Goal: Task Accomplishment & Management: Complete application form

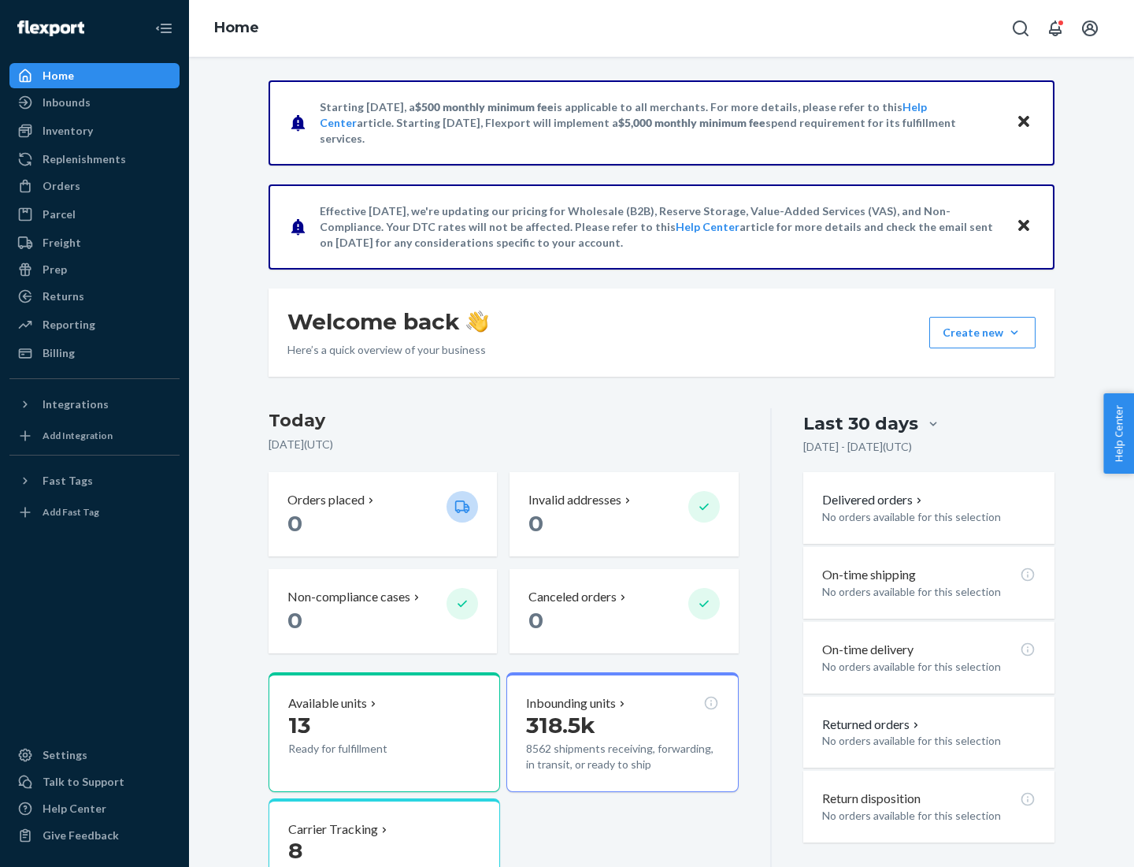
click at [1015, 332] on button "Create new Create new inbound Create new order Create new product" at bounding box center [983, 333] width 106 height 32
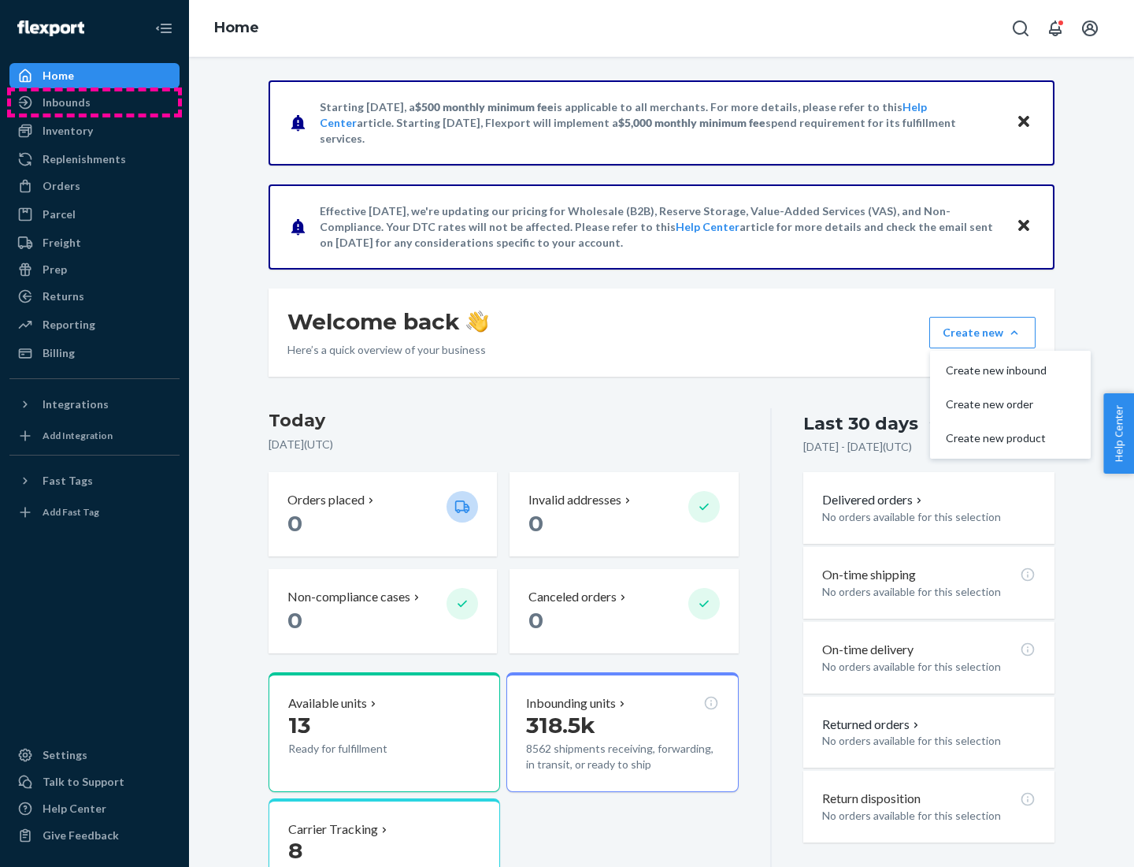
click at [95, 102] on div "Inbounds" at bounding box center [94, 102] width 167 height 22
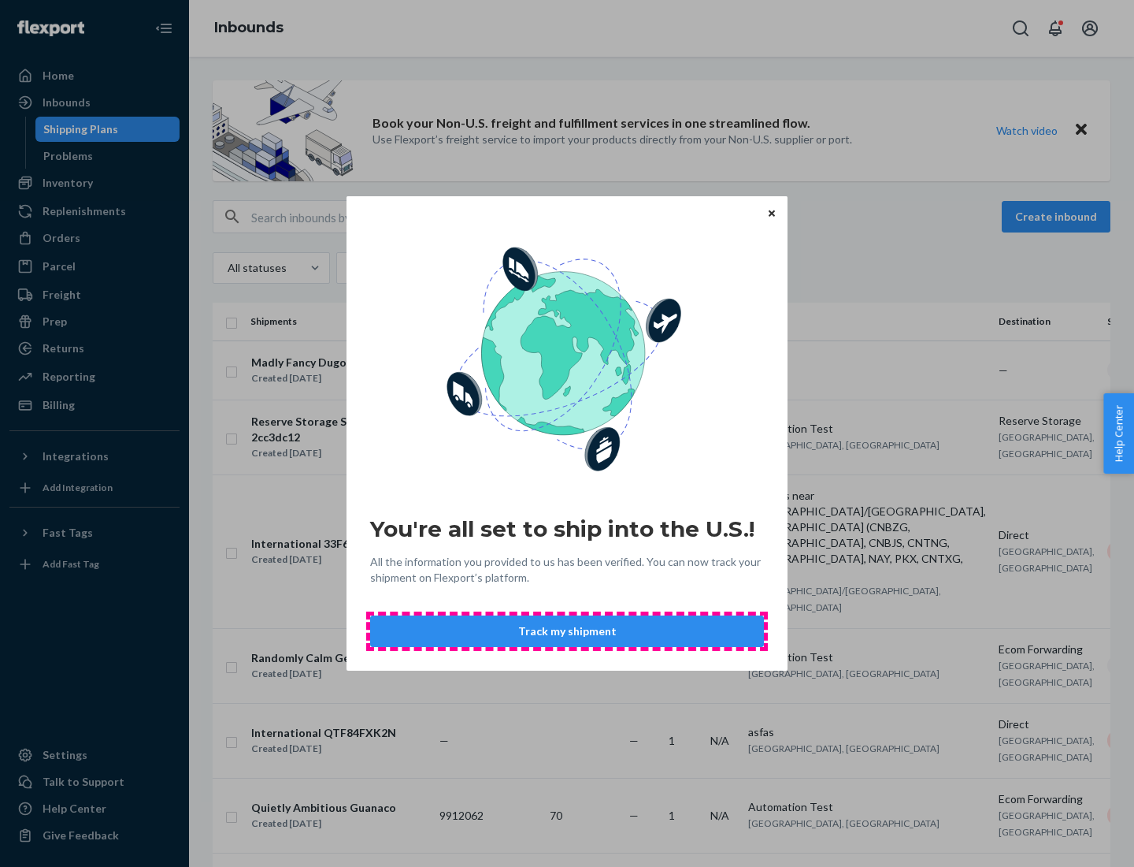
click at [567, 631] on button "Track my shipment" at bounding box center [567, 631] width 394 height 32
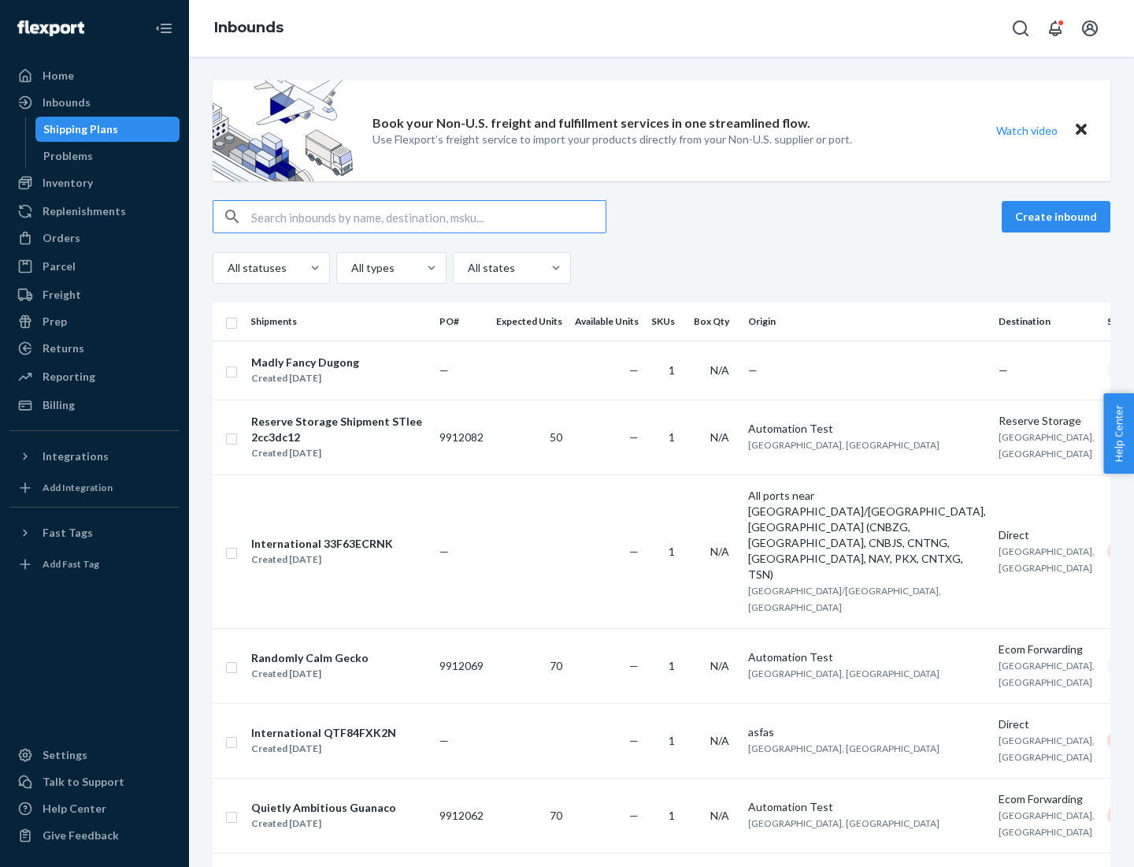
click at [1059, 217] on button "Create inbound" at bounding box center [1056, 217] width 109 height 32
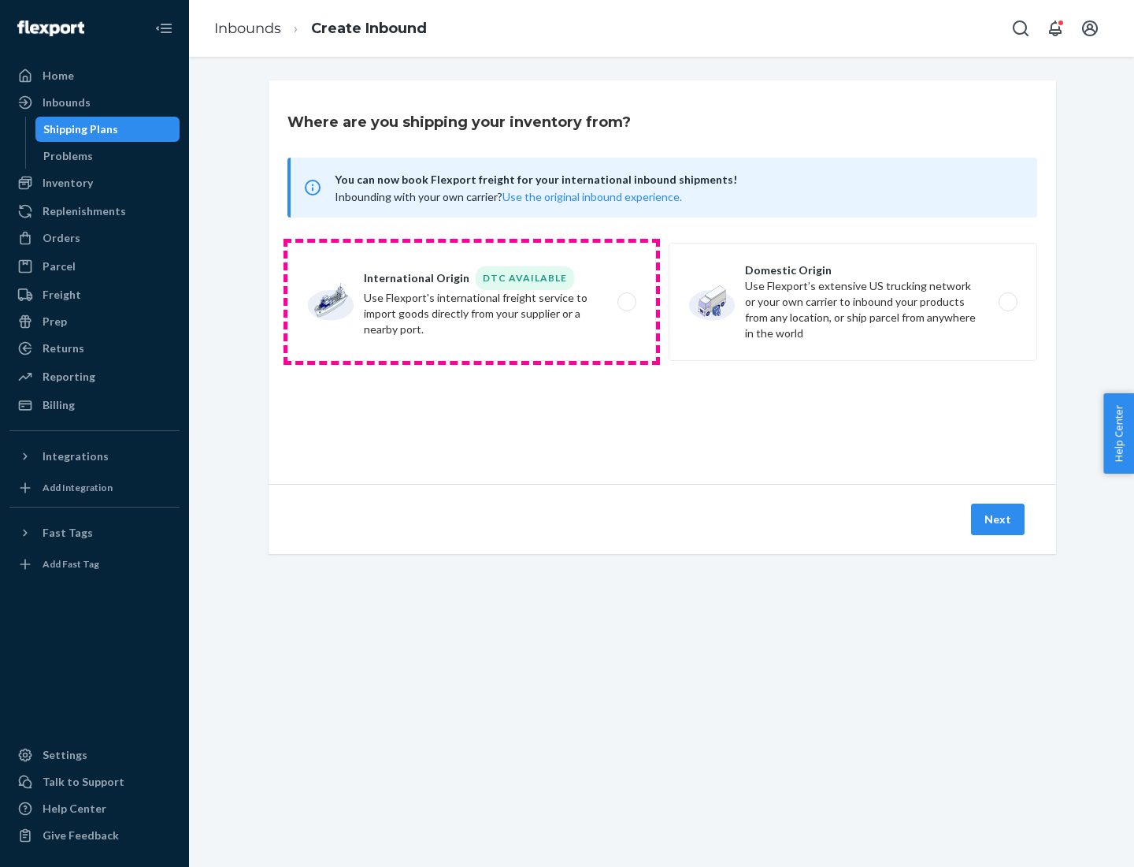
click at [472, 302] on label "International Origin DTC Available Use Flexport's international freight service…" at bounding box center [472, 302] width 369 height 118
click at [626, 302] on input "International Origin DTC Available Use Flexport's international freight service…" at bounding box center [631, 302] width 10 height 10
radio input "true"
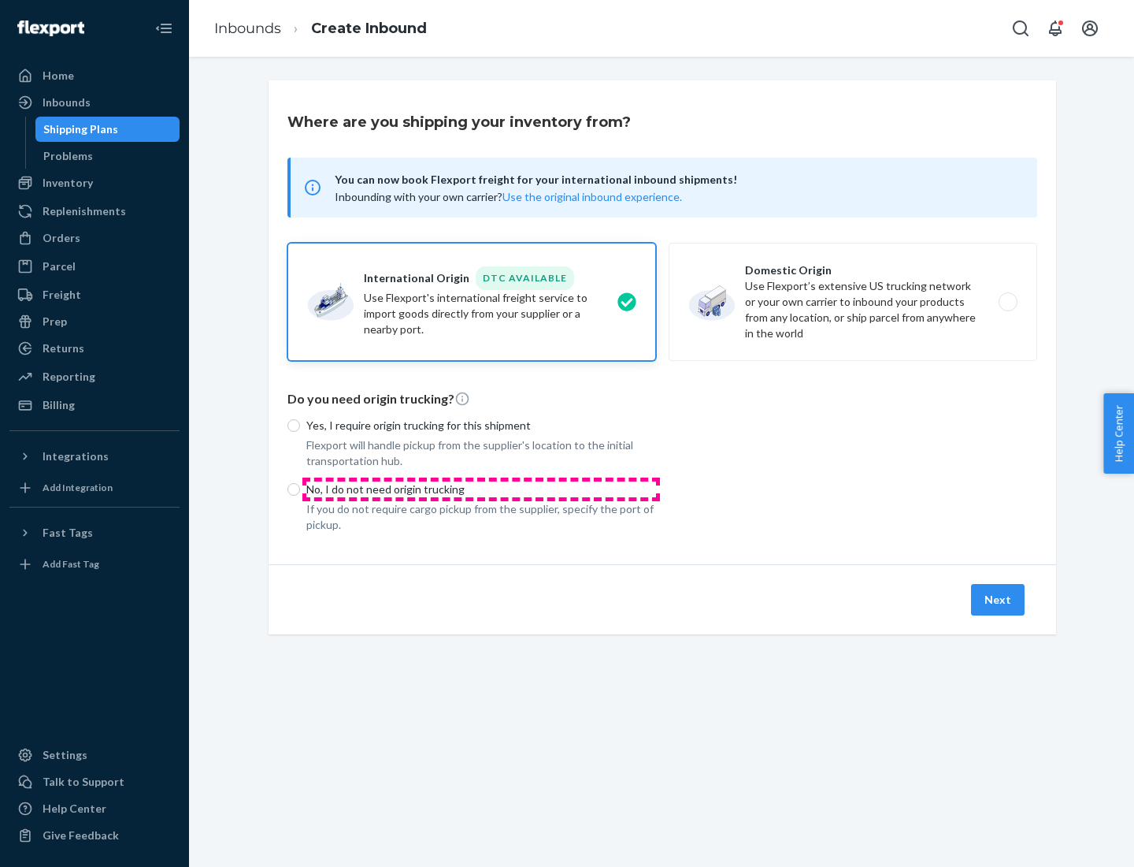
click at [481, 488] on p "No, I do not need origin trucking" at bounding box center [481, 489] width 350 height 16
click at [300, 488] on input "No, I do not need origin trucking" at bounding box center [294, 489] width 13 height 13
radio input "true"
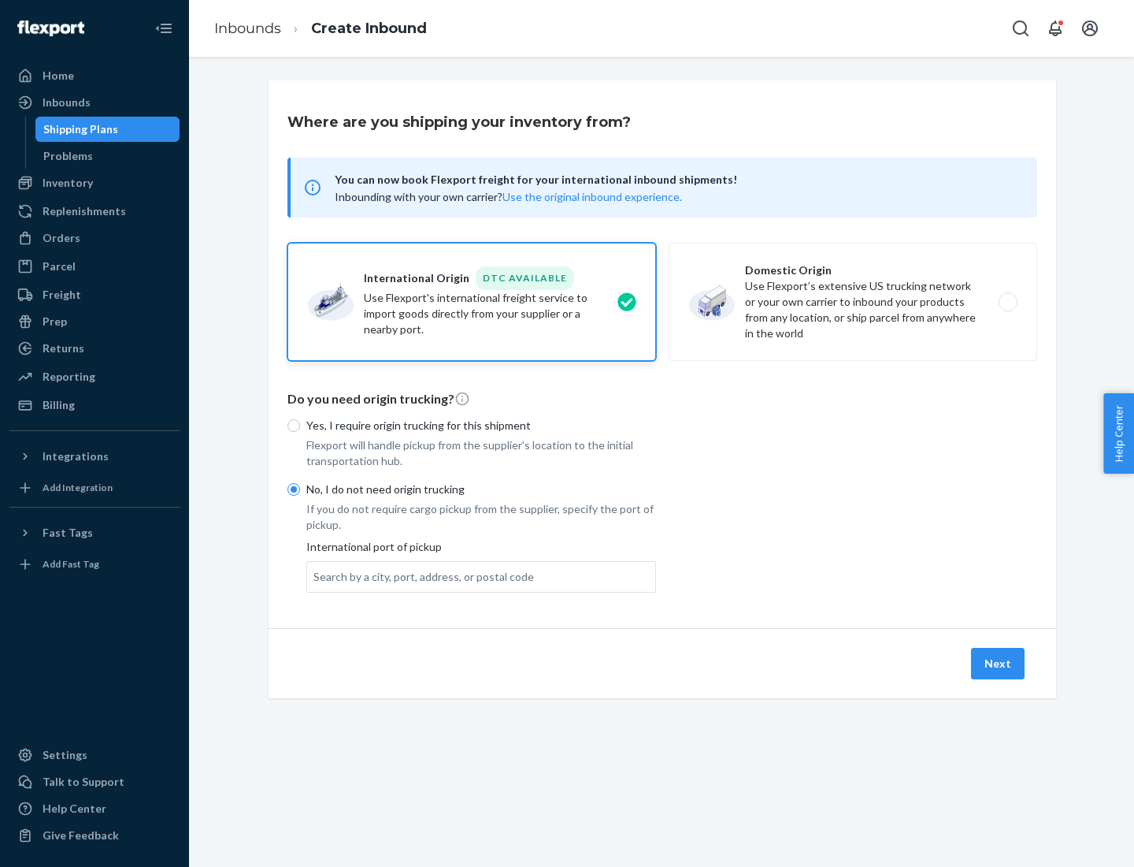
click at [420, 576] on div "Search by a city, port, address, or postal code" at bounding box center [424, 577] width 221 height 16
click at [315, 576] on input "Search by a city, port, address, or postal code" at bounding box center [315, 577] width 2 height 16
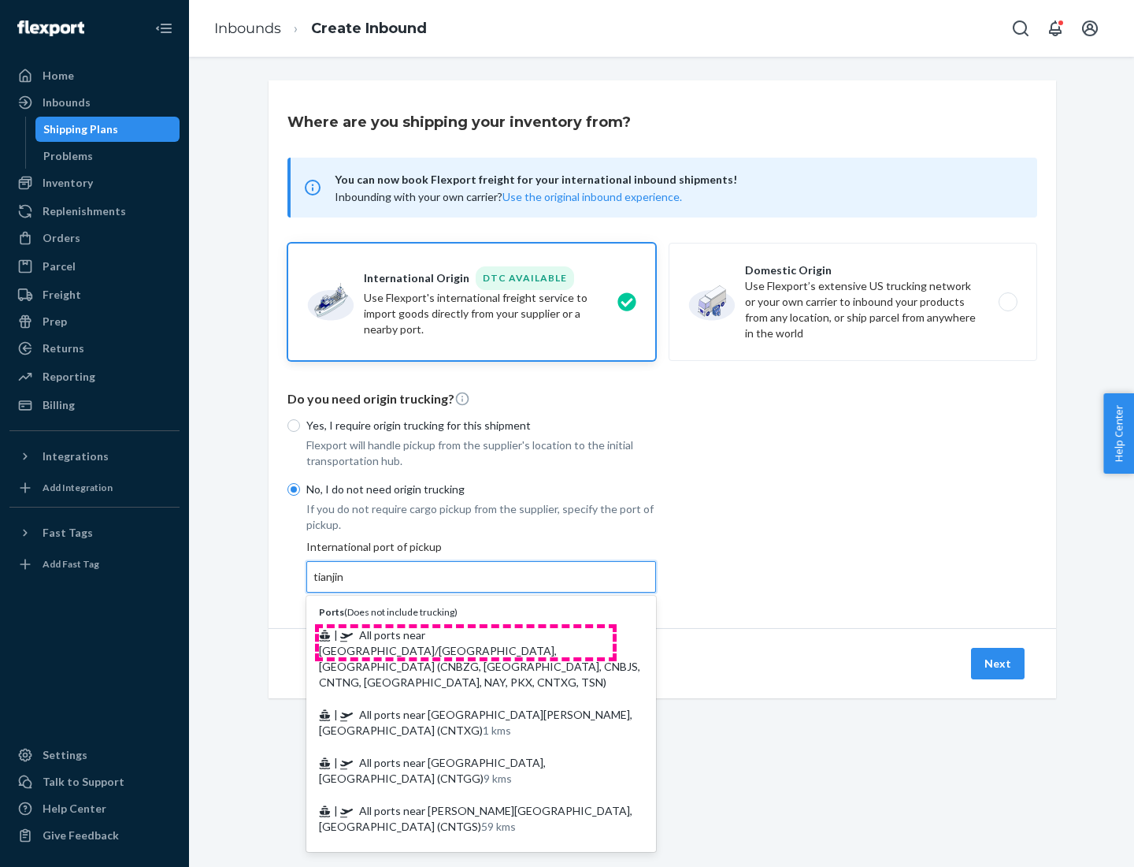
click at [466, 634] on span "| All ports near [GEOGRAPHIC_DATA]/[GEOGRAPHIC_DATA], [GEOGRAPHIC_DATA] (CNBZG,…" at bounding box center [479, 658] width 321 height 61
click at [346, 585] on input "tianjin" at bounding box center [330, 577] width 32 height 16
type input "All ports near [GEOGRAPHIC_DATA]/[GEOGRAPHIC_DATA], [GEOGRAPHIC_DATA] (CNBZG, […"
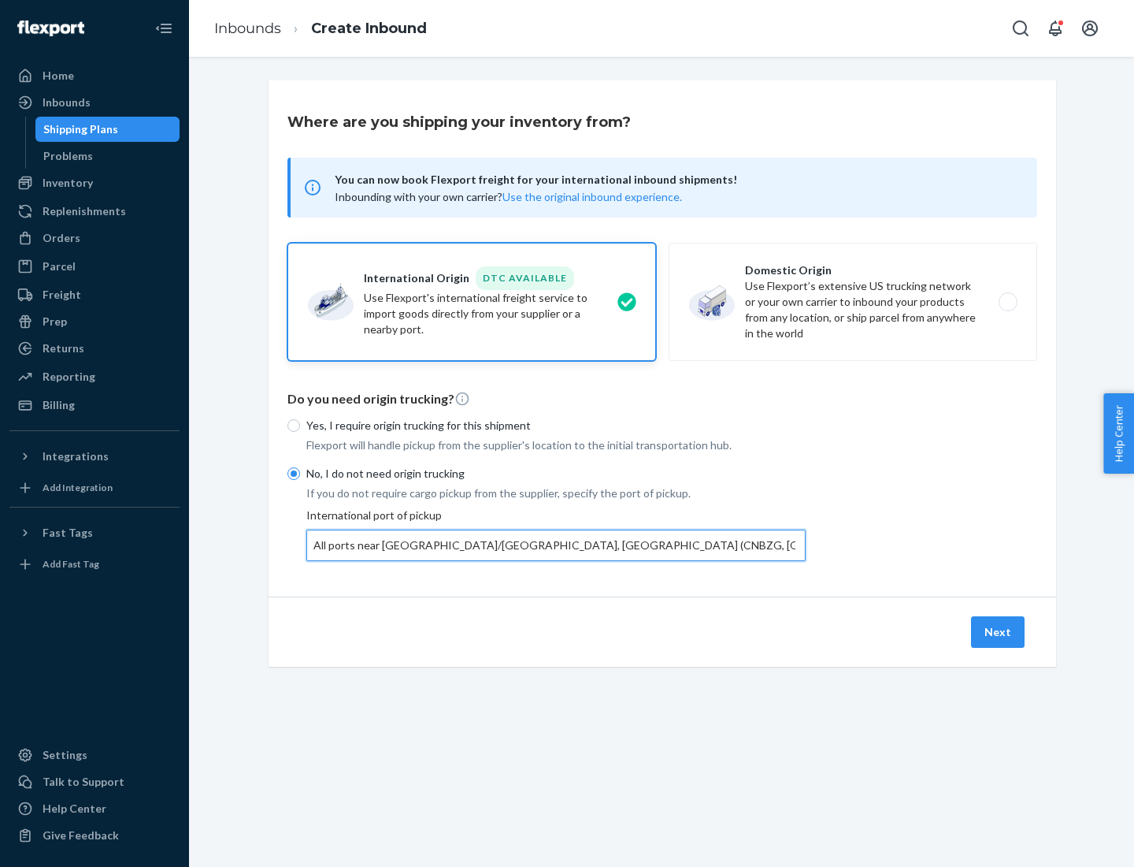
click at [999, 631] on button "Next" at bounding box center [998, 632] width 54 height 32
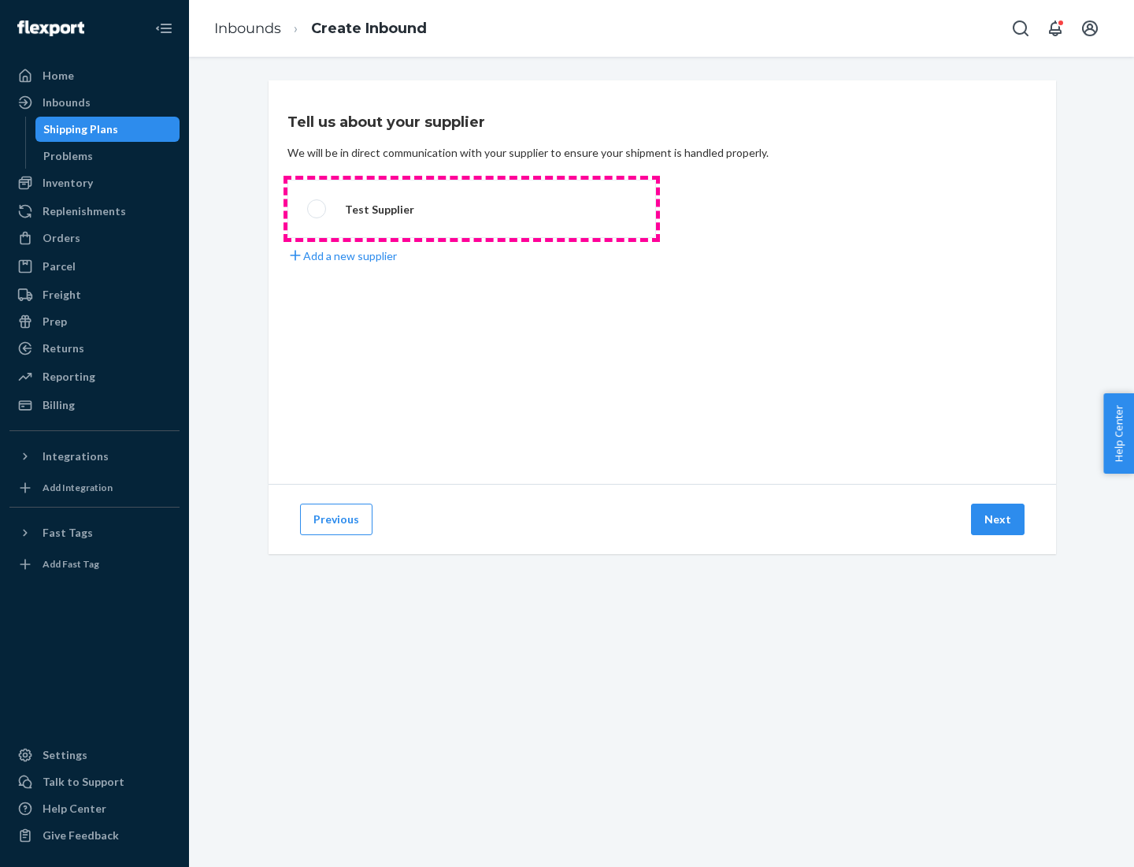
click at [472, 209] on label "Test Supplier" at bounding box center [472, 209] width 369 height 58
click at [317, 209] on input "Test Supplier" at bounding box center [312, 209] width 10 height 10
radio input "true"
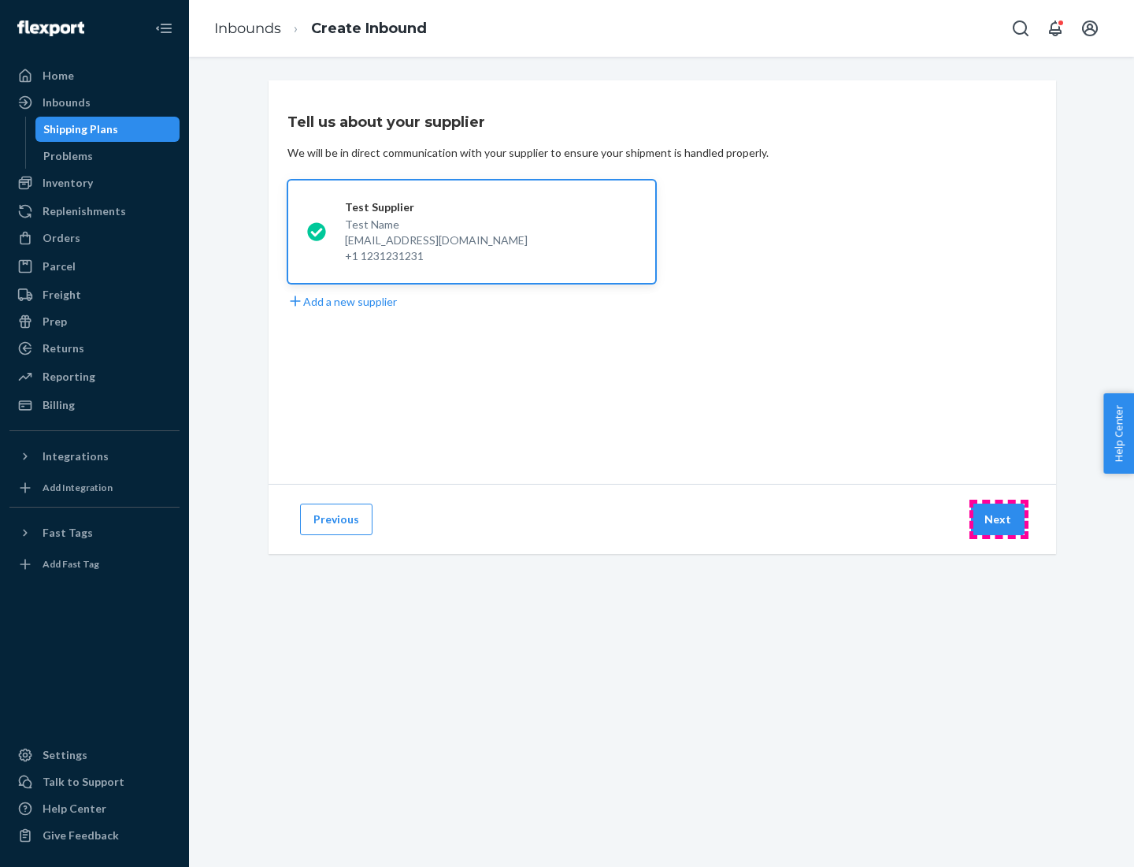
click at [999, 519] on button "Next" at bounding box center [998, 519] width 54 height 32
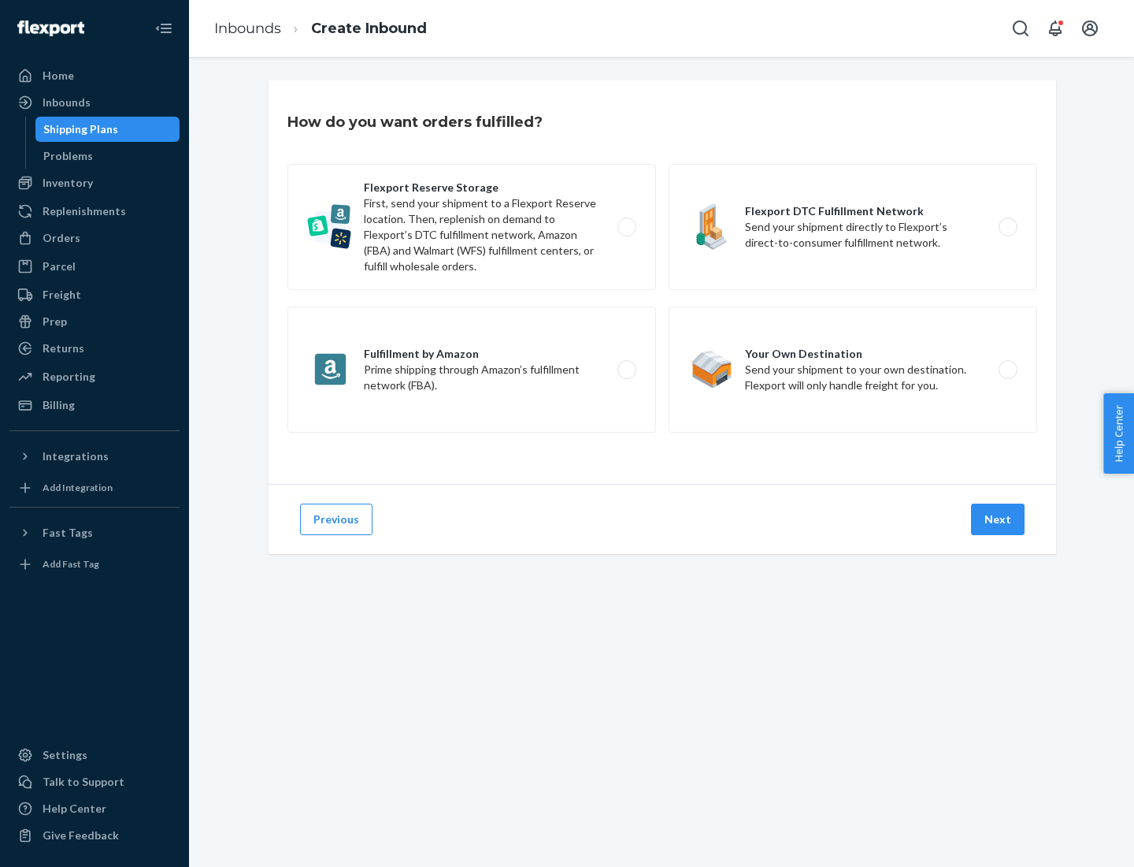
click at [472, 227] on label "Flexport Reserve Storage First, send your shipment to a Flexport Reserve locati…" at bounding box center [472, 227] width 369 height 126
click at [626, 227] on input "Flexport Reserve Storage First, send your shipment to a Flexport Reserve locati…" at bounding box center [631, 227] width 10 height 10
radio input "true"
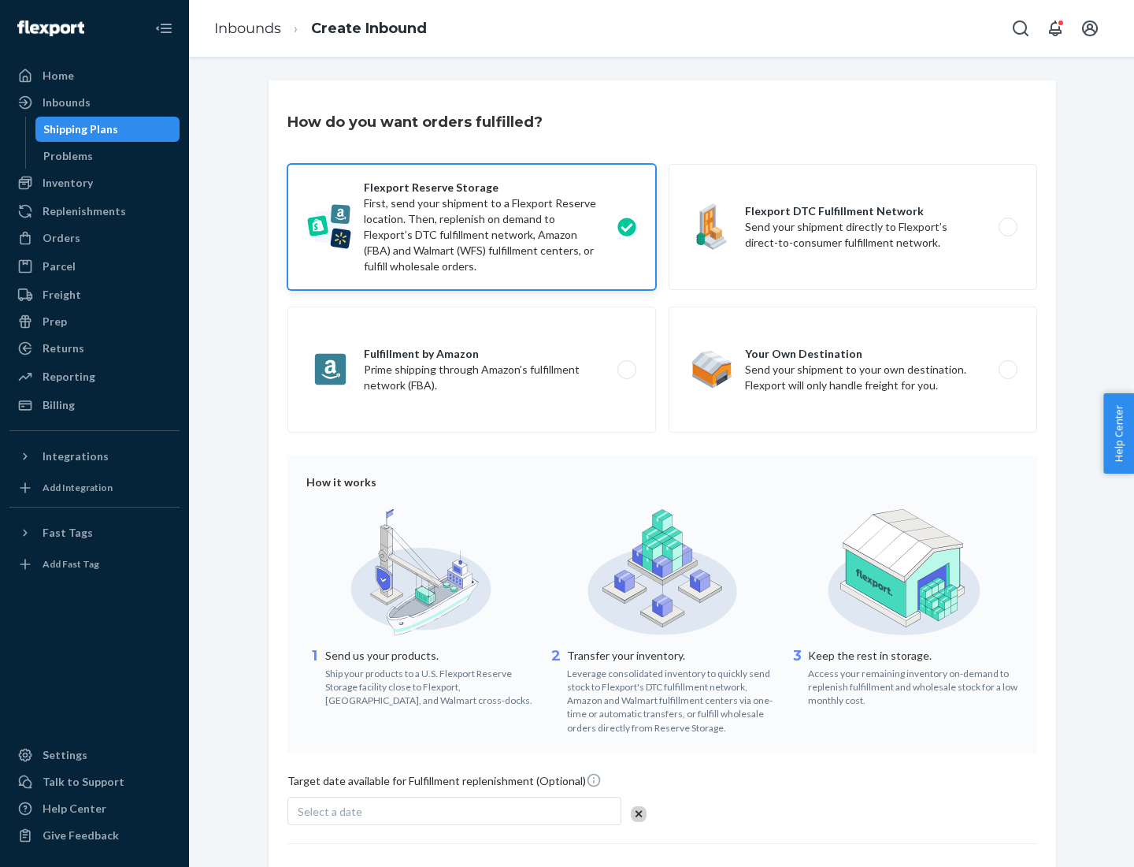
scroll to position [129, 0]
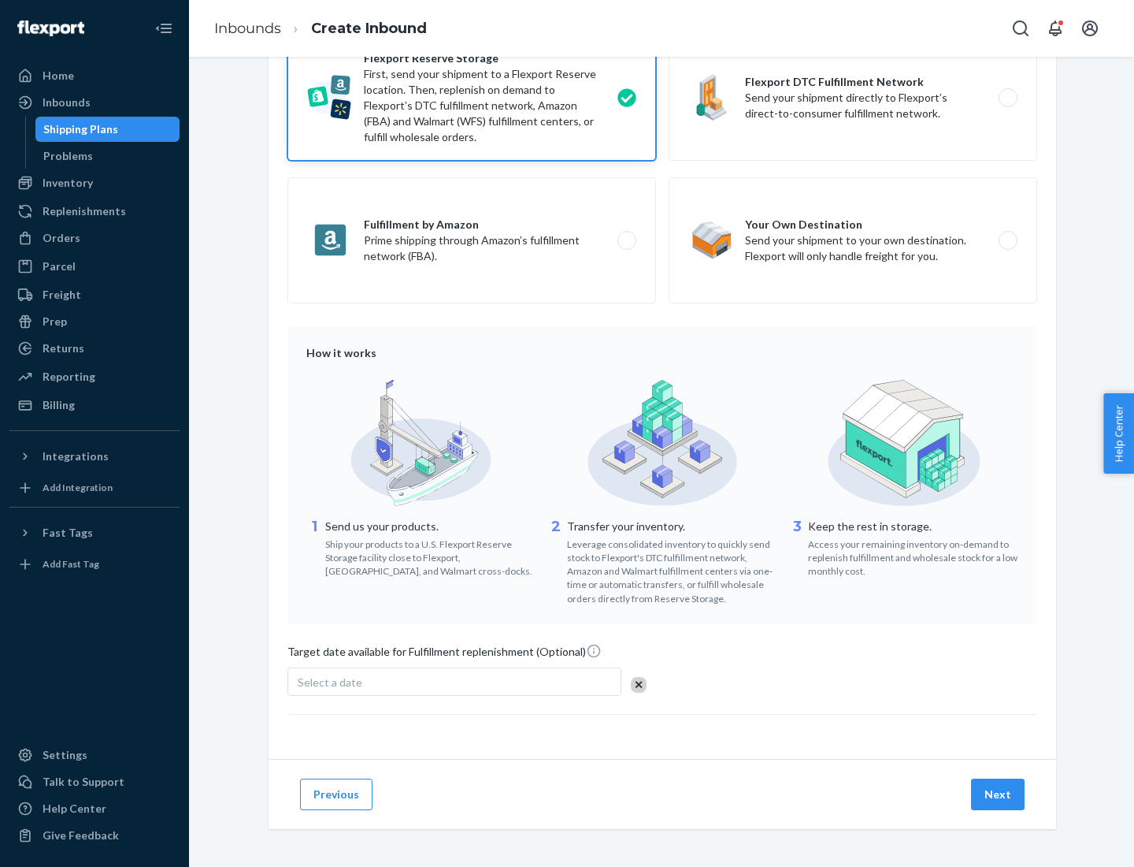
click at [999, 793] on button "Next" at bounding box center [998, 794] width 54 height 32
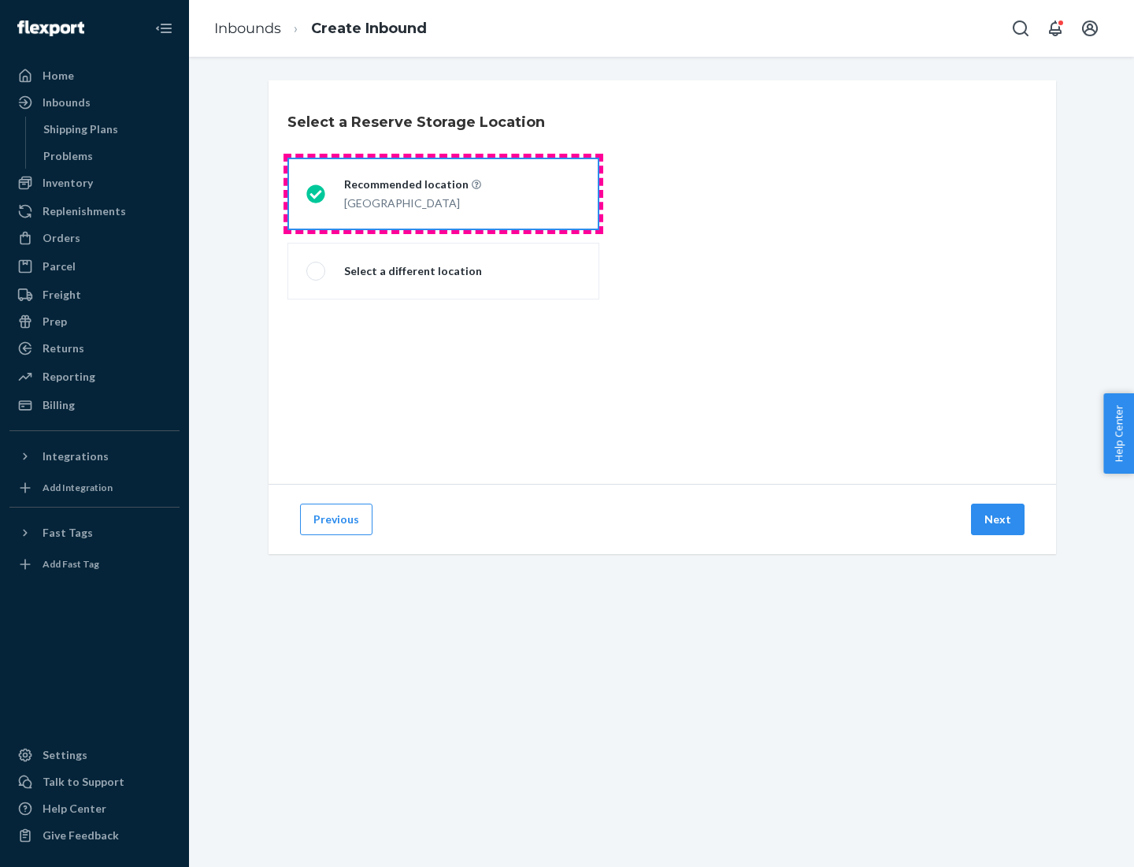
click at [444, 194] on div "[GEOGRAPHIC_DATA]" at bounding box center [412, 201] width 137 height 19
click at [317, 194] on input "Recommended location [GEOGRAPHIC_DATA]" at bounding box center [311, 194] width 10 height 10
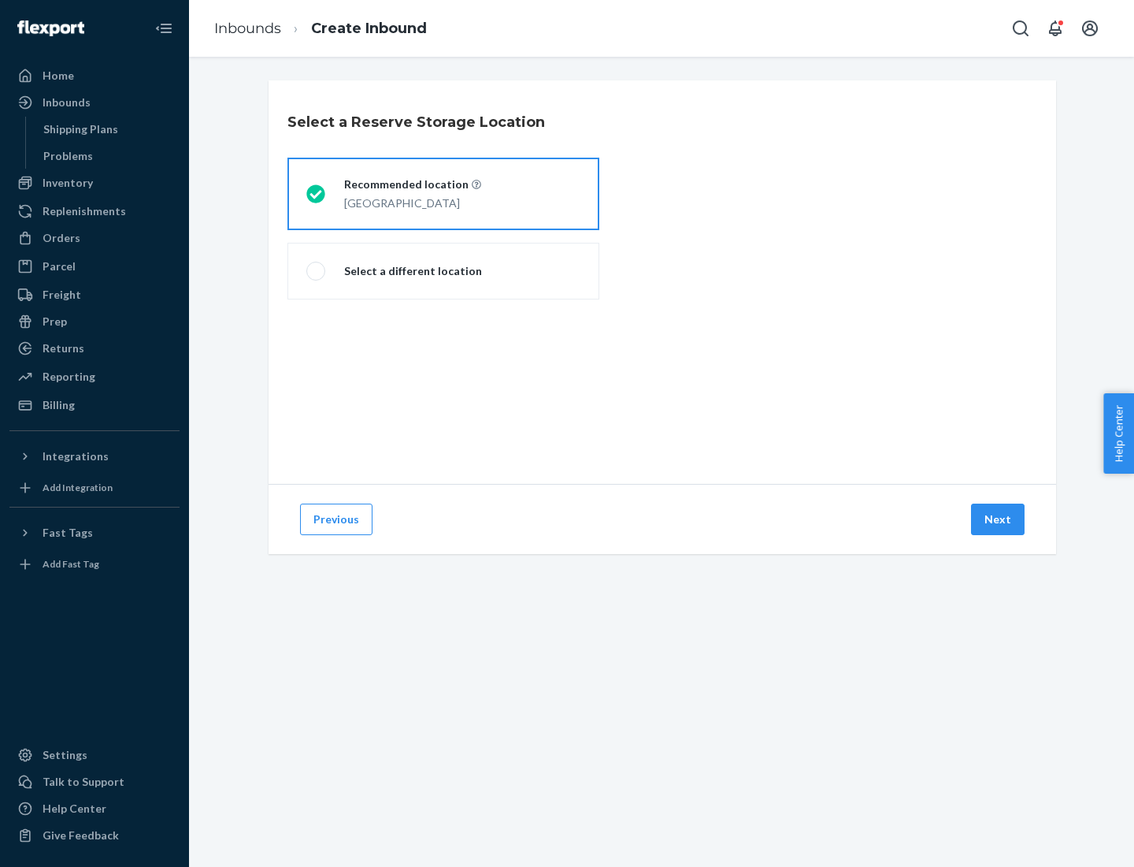
click at [999, 519] on button "Next" at bounding box center [998, 519] width 54 height 32
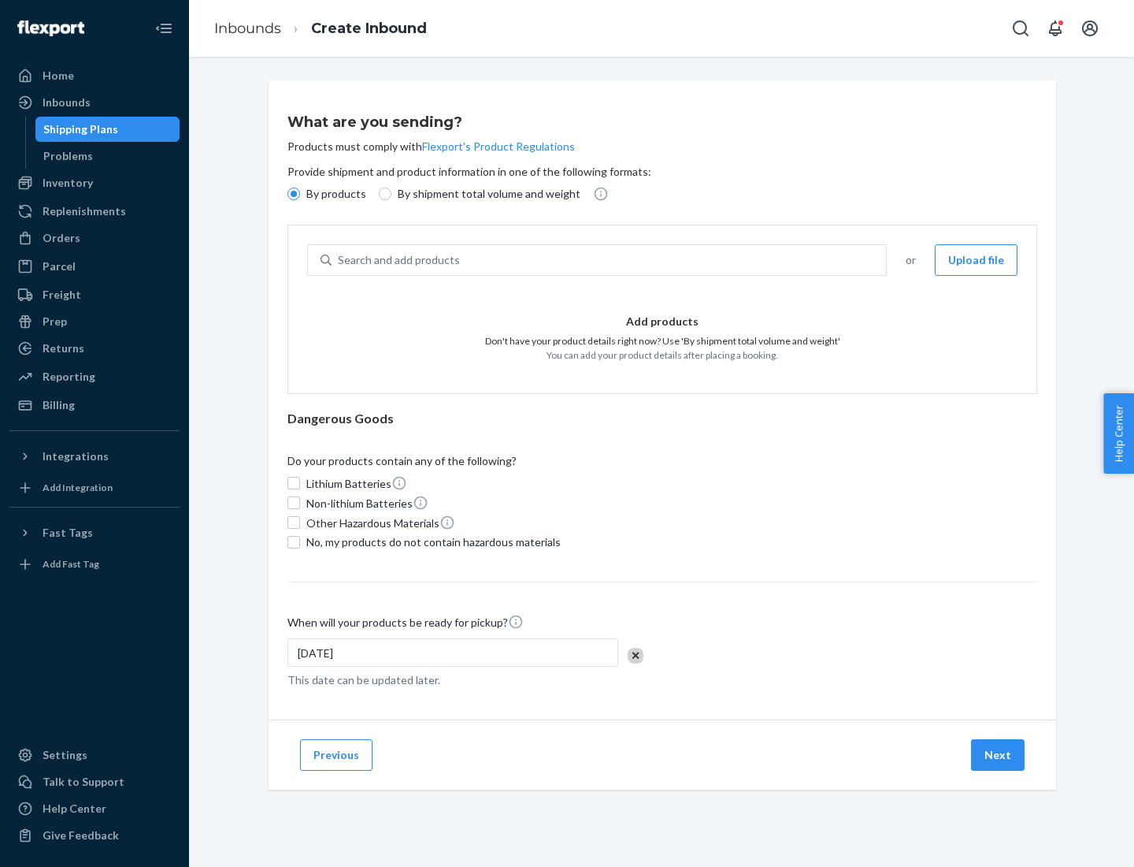
click at [610, 260] on div "Search and add products" at bounding box center [609, 260] width 555 height 28
click at [340, 260] on input "Search and add products" at bounding box center [339, 260] width 2 height 16
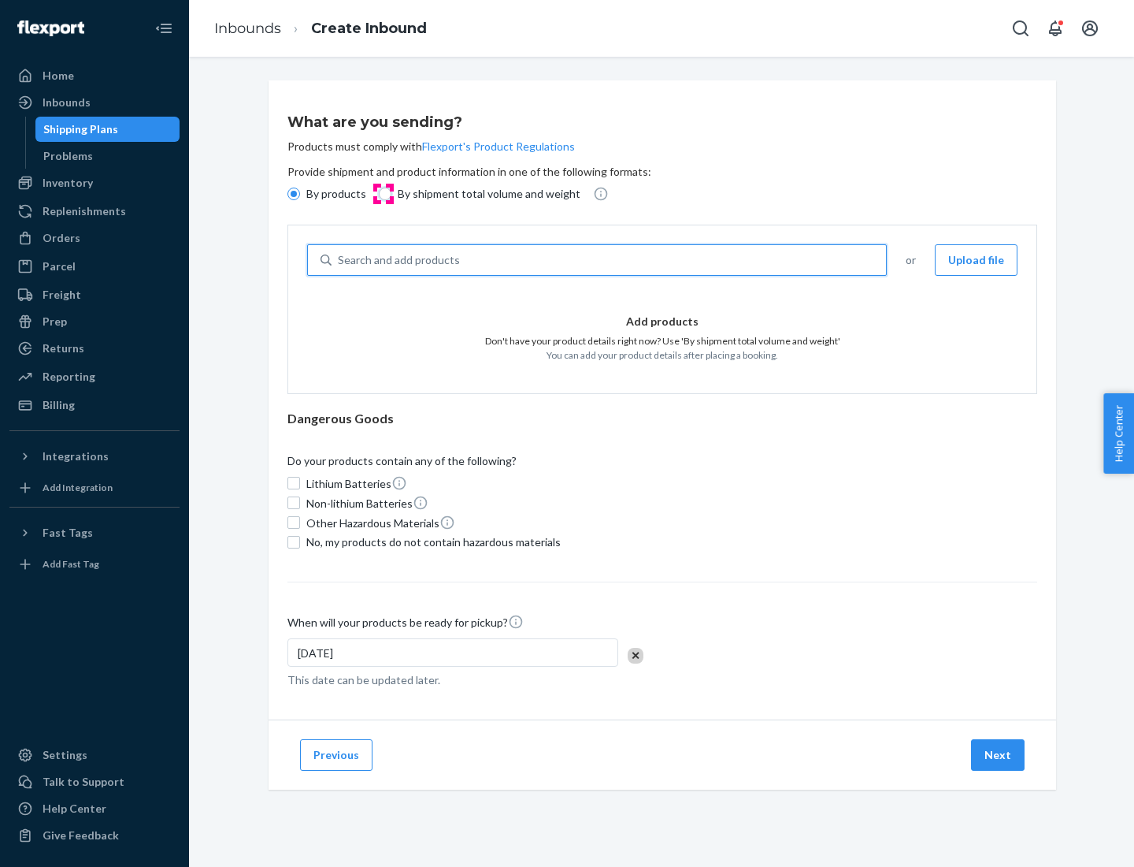
click at [383, 194] on input "By shipment total volume and weight" at bounding box center [385, 194] width 13 height 13
radio input "true"
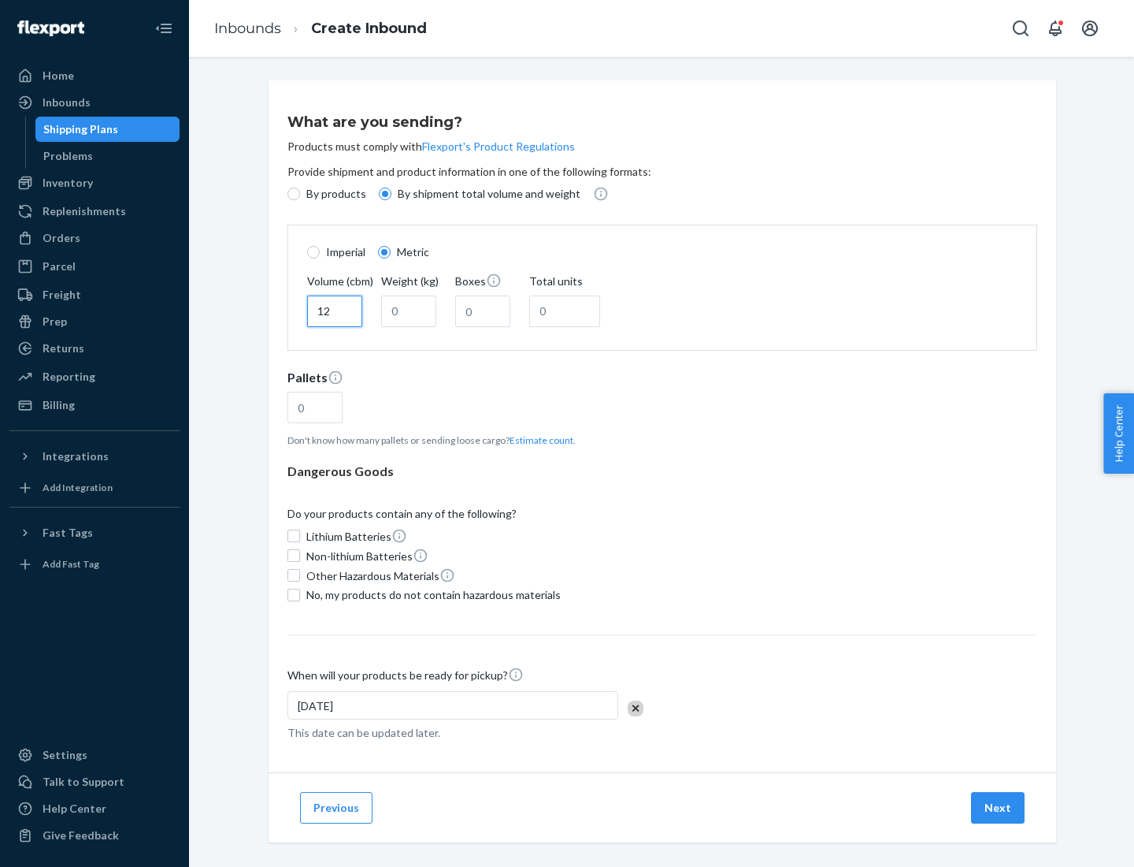
type input "12"
type input "22"
type input "222"
type input "121"
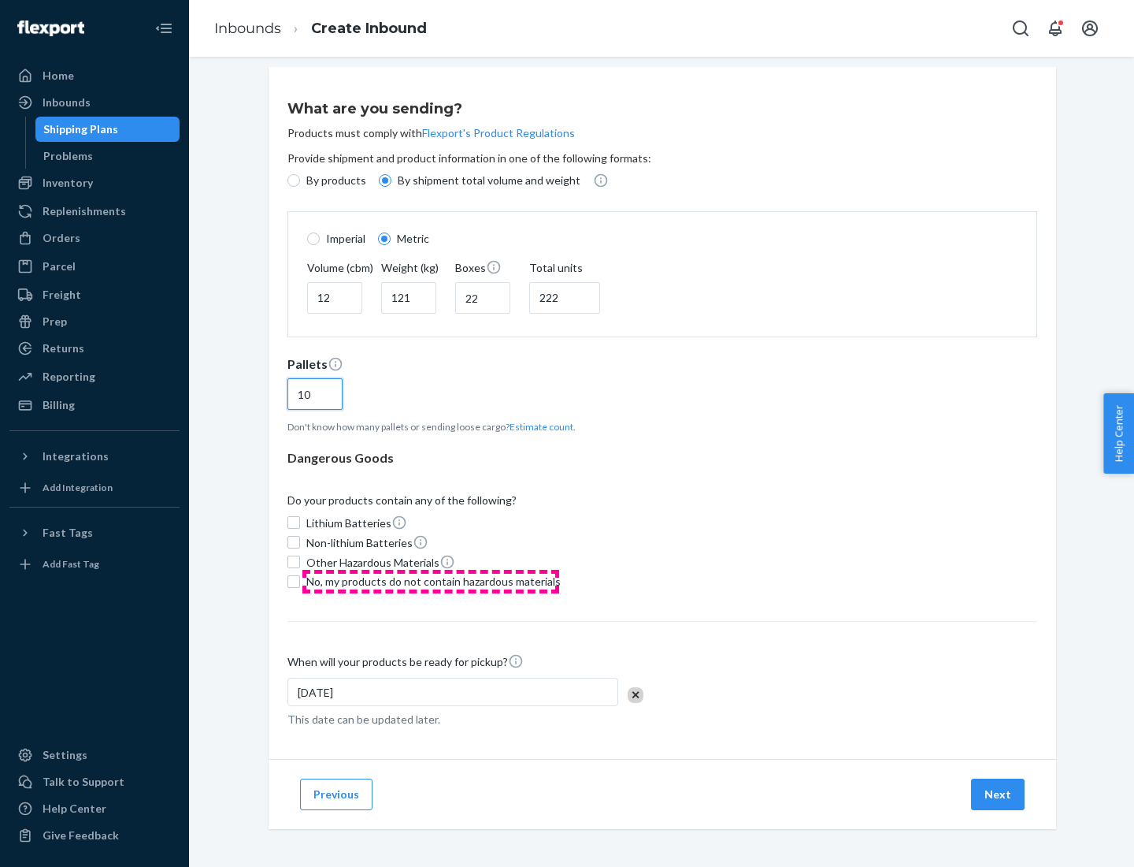
type input "10"
click at [431, 581] on span "No, my products do not contain hazardous materials" at bounding box center [433, 582] width 254 height 16
click at [300, 581] on input "No, my products do not contain hazardous materials" at bounding box center [294, 581] width 13 height 13
checkbox input "true"
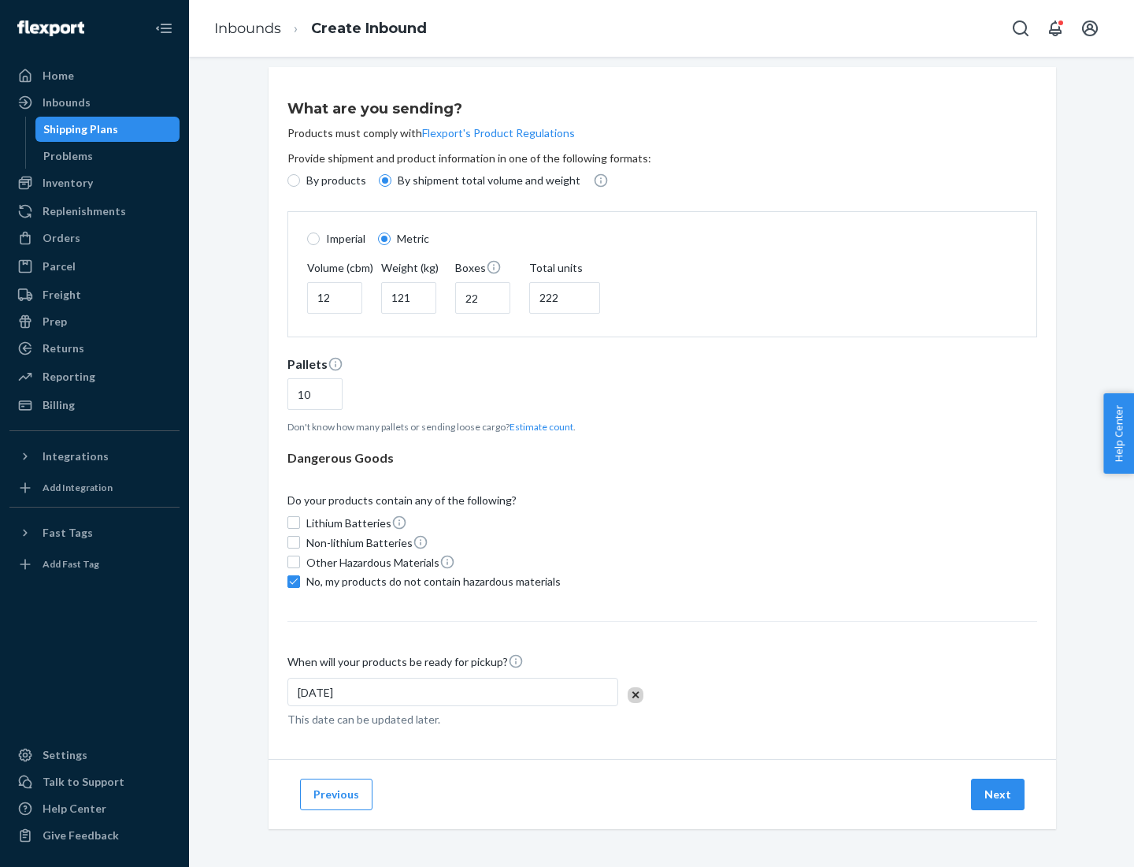
click at [999, 793] on button "Next" at bounding box center [998, 794] width 54 height 32
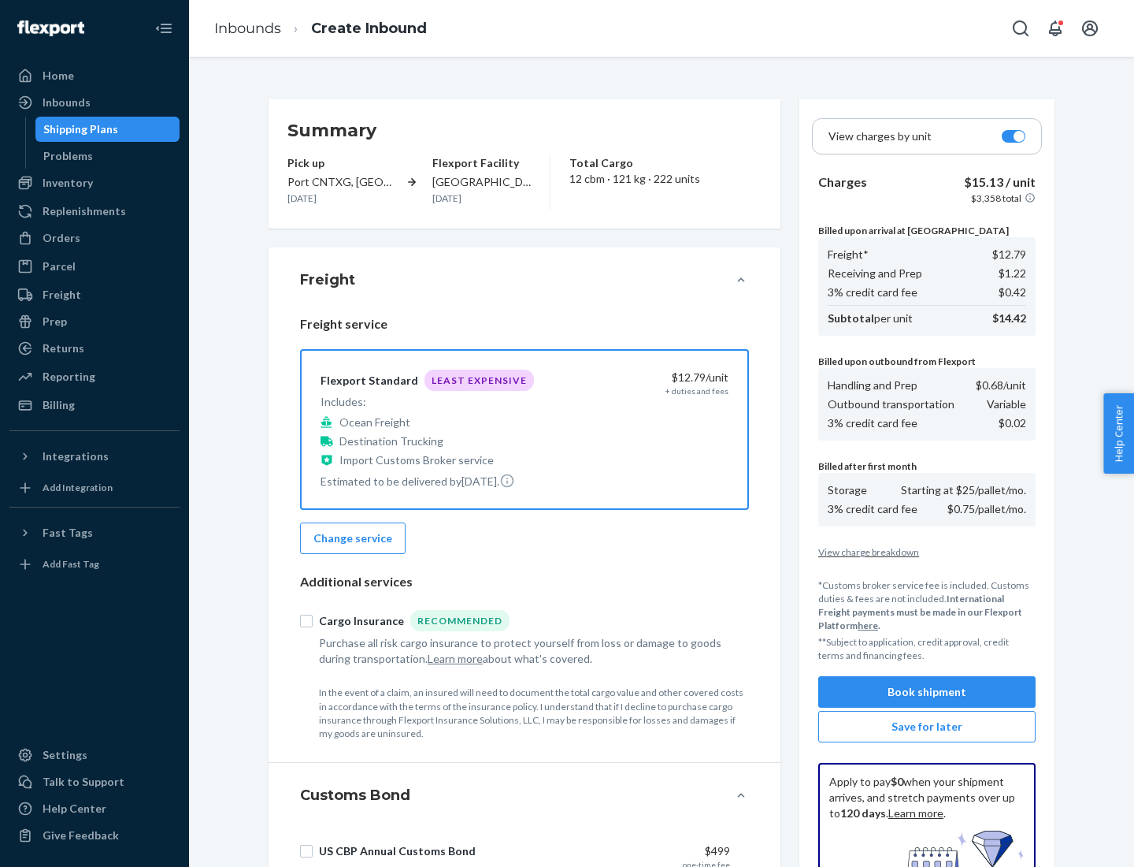
scroll to position [230, 0]
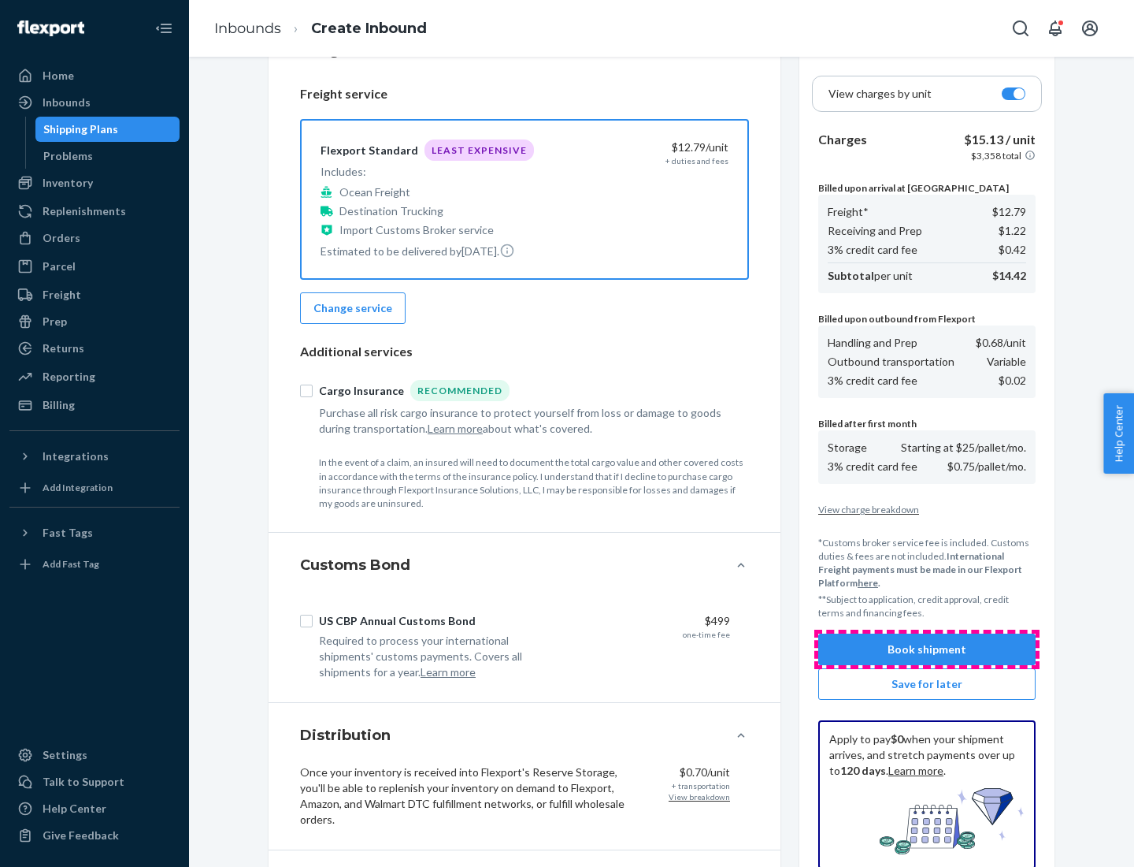
click at [927, 649] on button "Book shipment" at bounding box center [927, 649] width 217 height 32
